Goal: Task Accomplishment & Management: Use online tool/utility

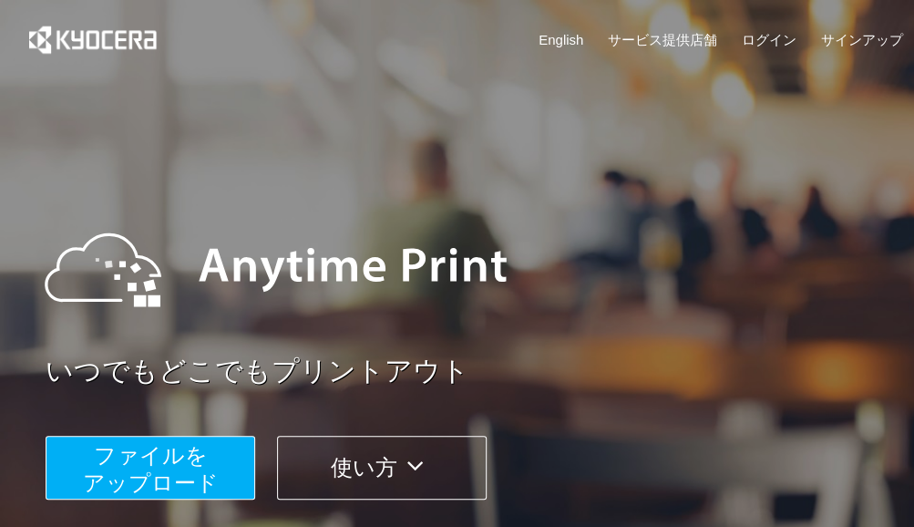
click at [162, 465] on span "ファイルを ​​アップロード" at bounding box center [151, 469] width 136 height 52
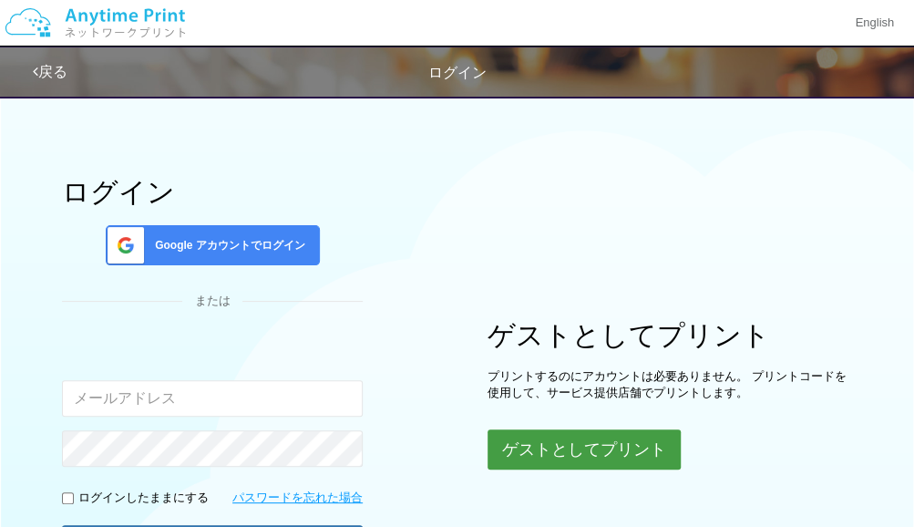
click at [546, 455] on button "ゲストとしてプリント" at bounding box center [584, 449] width 193 height 40
click at [544, 455] on button "ゲストとしてプリント" at bounding box center [584, 449] width 193 height 40
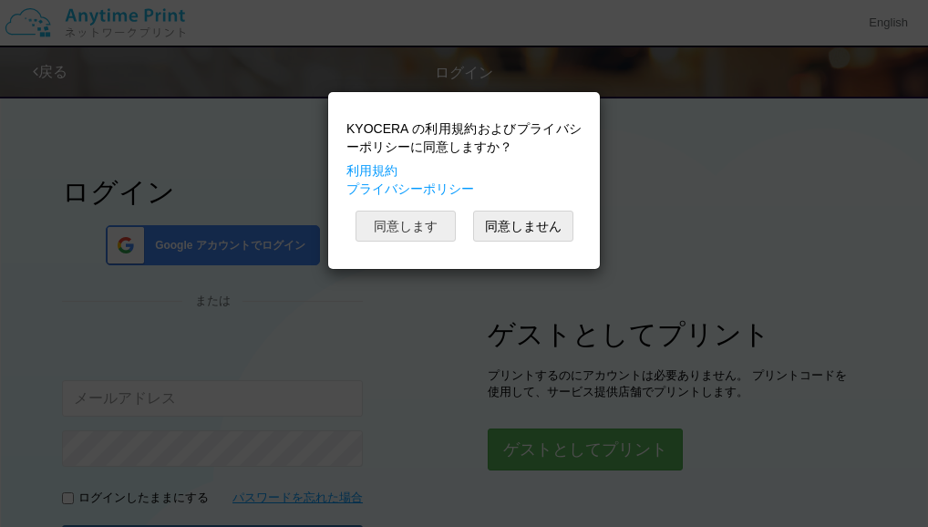
click at [442, 237] on button "同意します" at bounding box center [406, 226] width 100 height 31
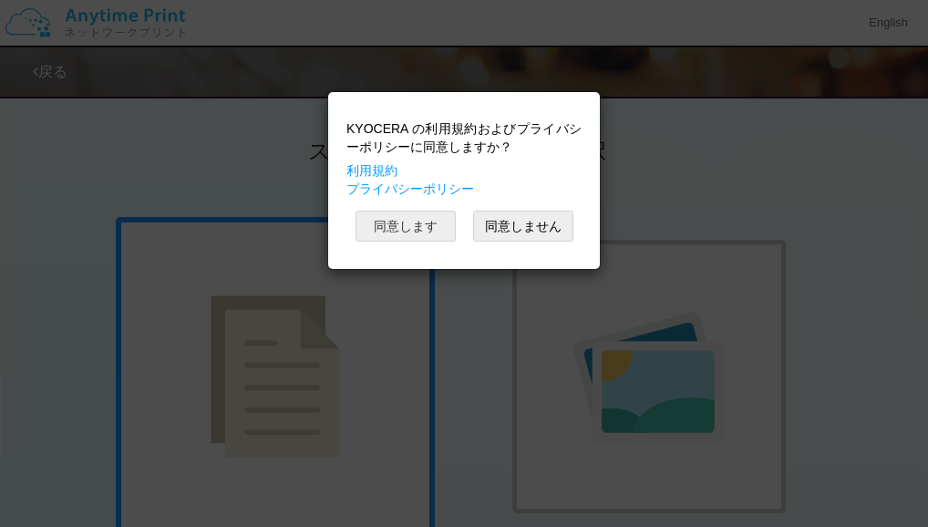
click at [403, 228] on button "同意します" at bounding box center [406, 226] width 100 height 31
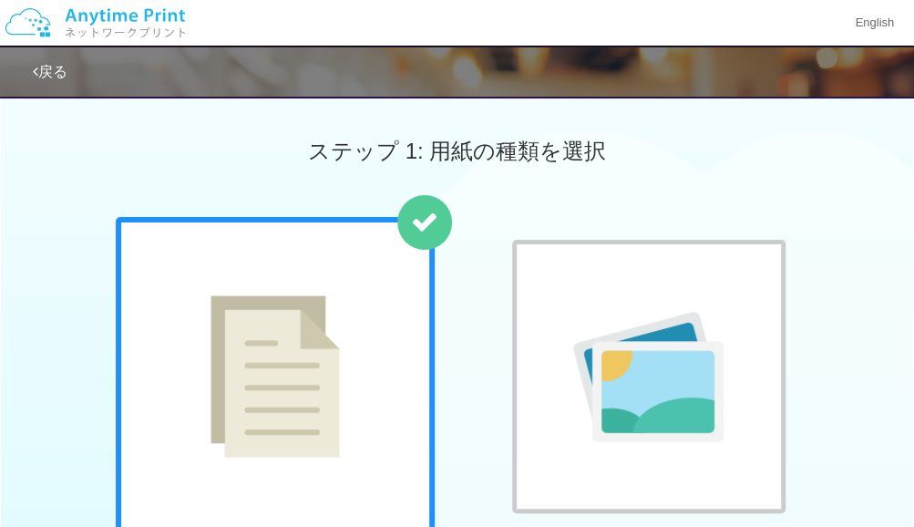
click at [399, 289] on div at bounding box center [275, 376] width 319 height 319
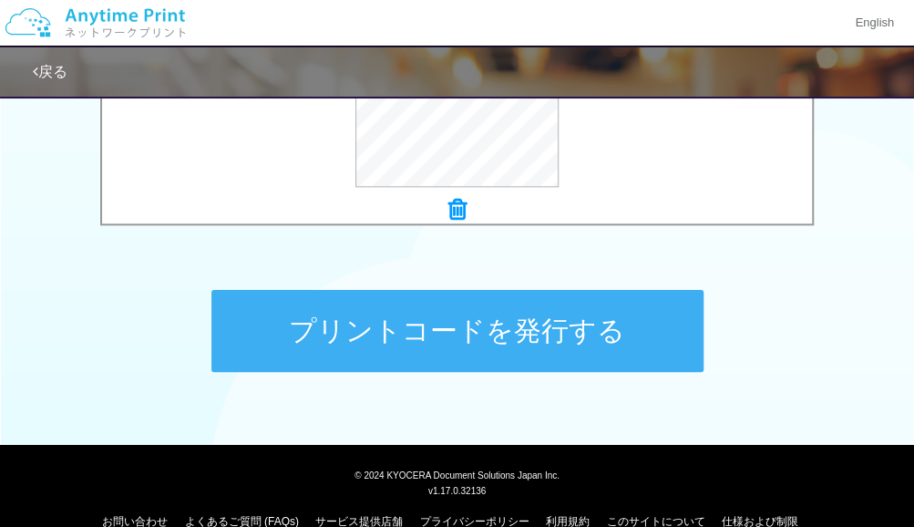
scroll to position [827, 0]
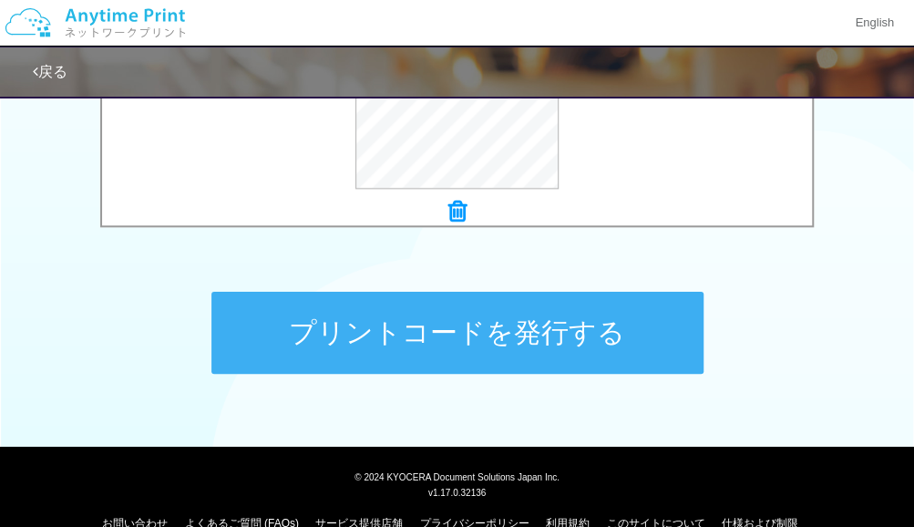
click at [647, 355] on button "プリントコードを発行する" at bounding box center [458, 333] width 492 height 82
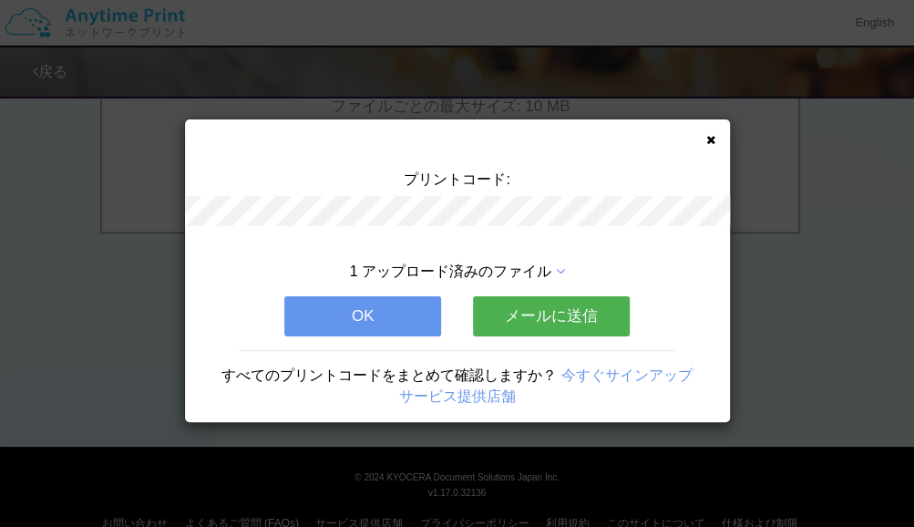
scroll to position [0, 0]
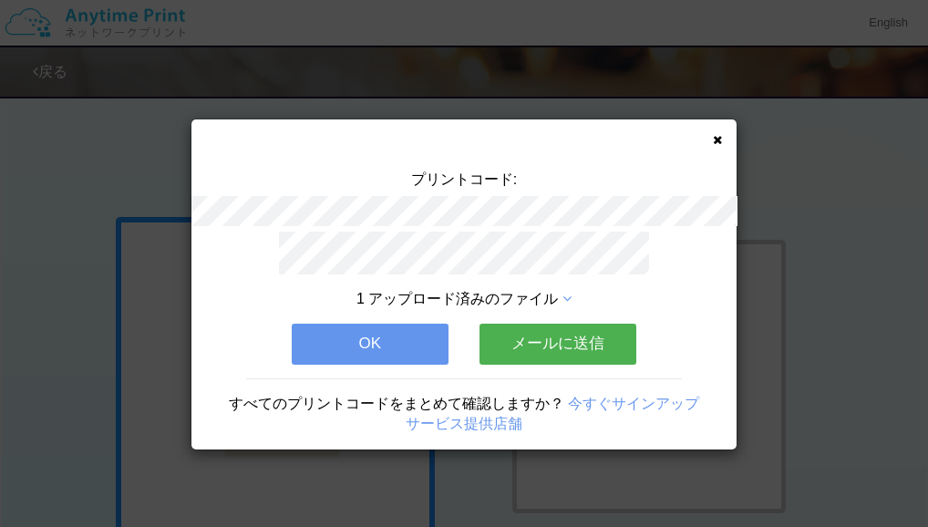
click at [662, 328] on div "1 アップロード済みのファイル OK メールに送信 すべてのプリントコードをまとめて確認しますか？ 今すぐサインアップ サービス提供店舗" at bounding box center [463, 341] width 545 height 218
click at [425, 324] on button "OK" at bounding box center [370, 344] width 157 height 40
